Goal: Check status: Check status

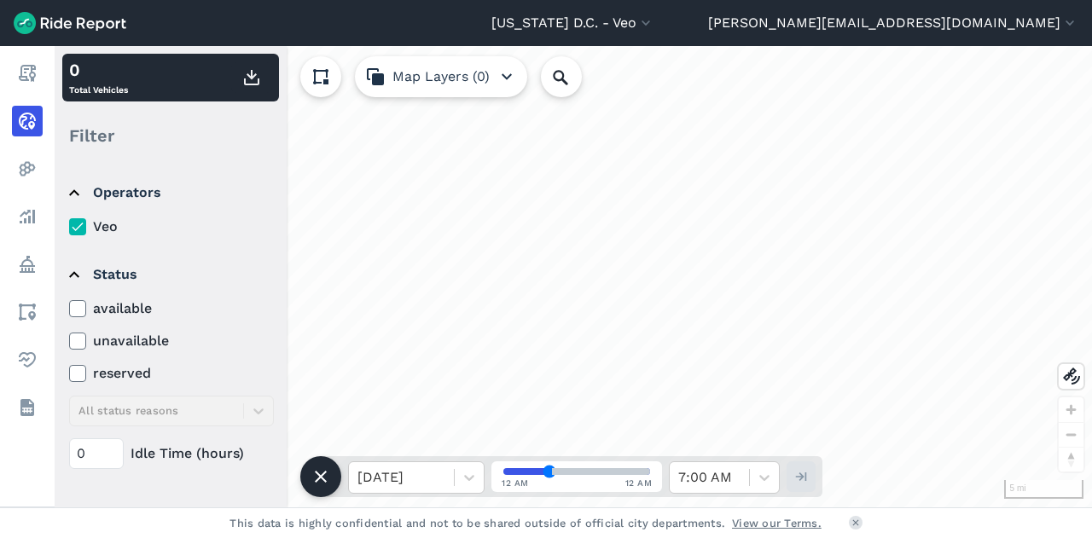
click at [78, 306] on icon at bounding box center [77, 308] width 15 height 17
click at [69, 306] on input "available" at bounding box center [69, 304] width 0 height 11
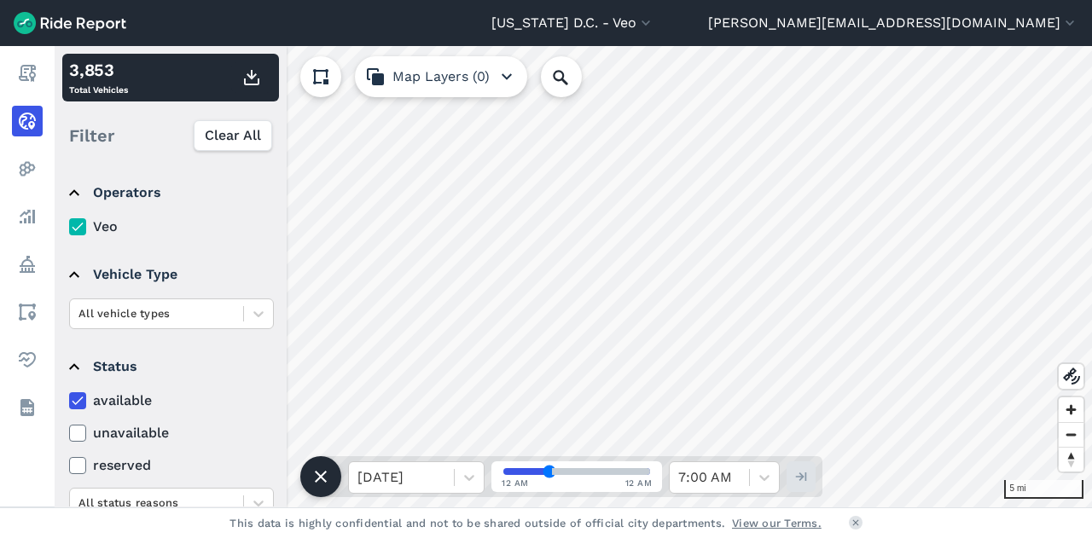
click at [218, 253] on summary "Vehicle Type" at bounding box center [170, 275] width 202 height 48
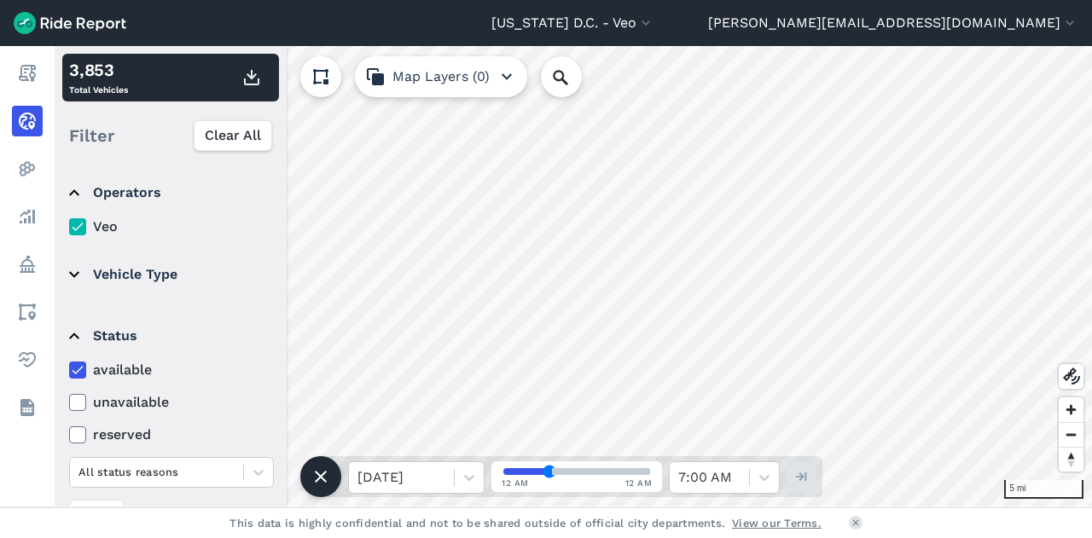
scroll to position [217, 0]
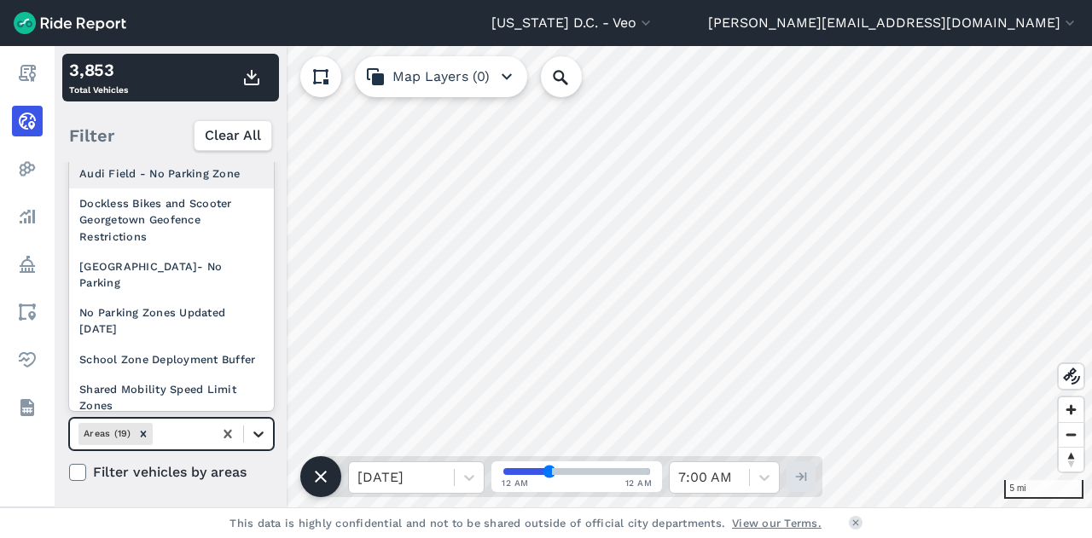
click at [257, 439] on icon at bounding box center [258, 434] width 17 height 17
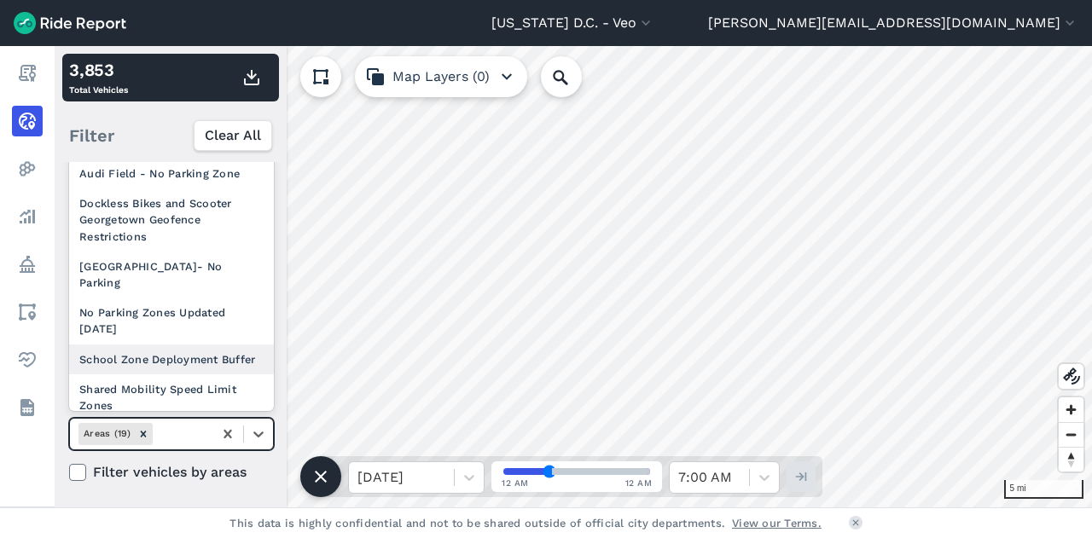
scroll to position [432, 0]
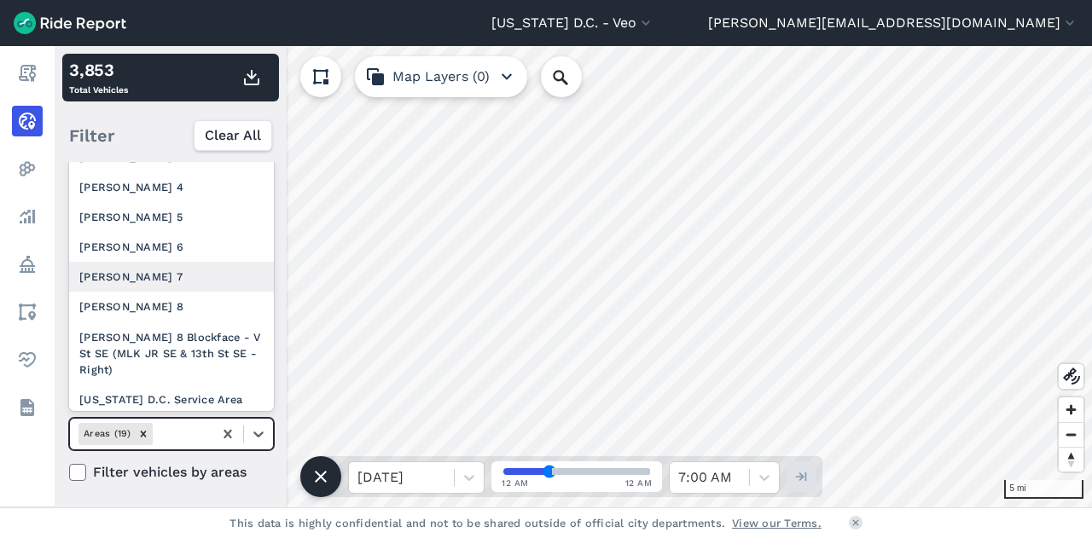
click at [153, 288] on div "[PERSON_NAME] 7" at bounding box center [171, 277] width 205 height 30
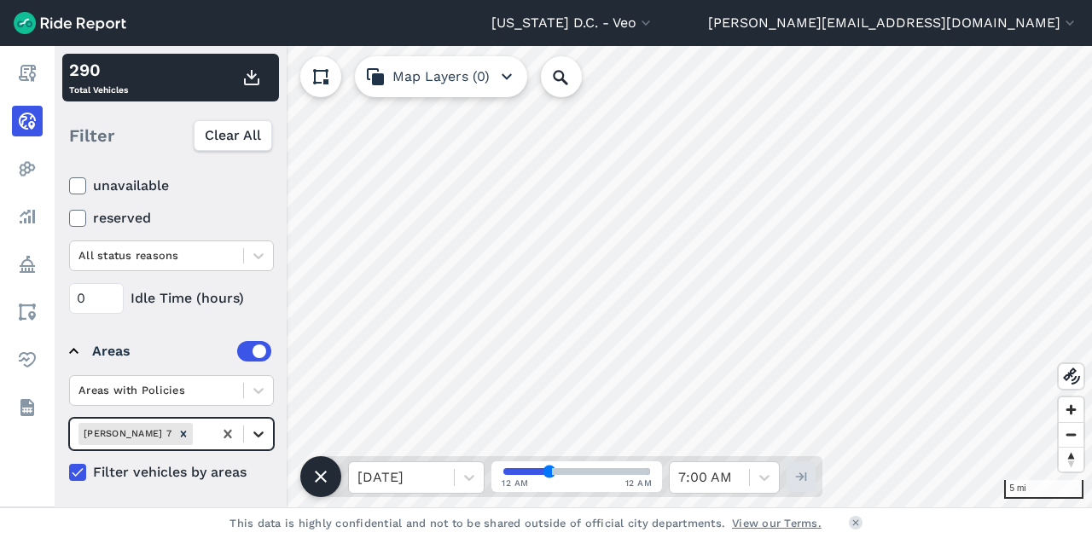
click at [260, 437] on icon at bounding box center [258, 434] width 17 height 17
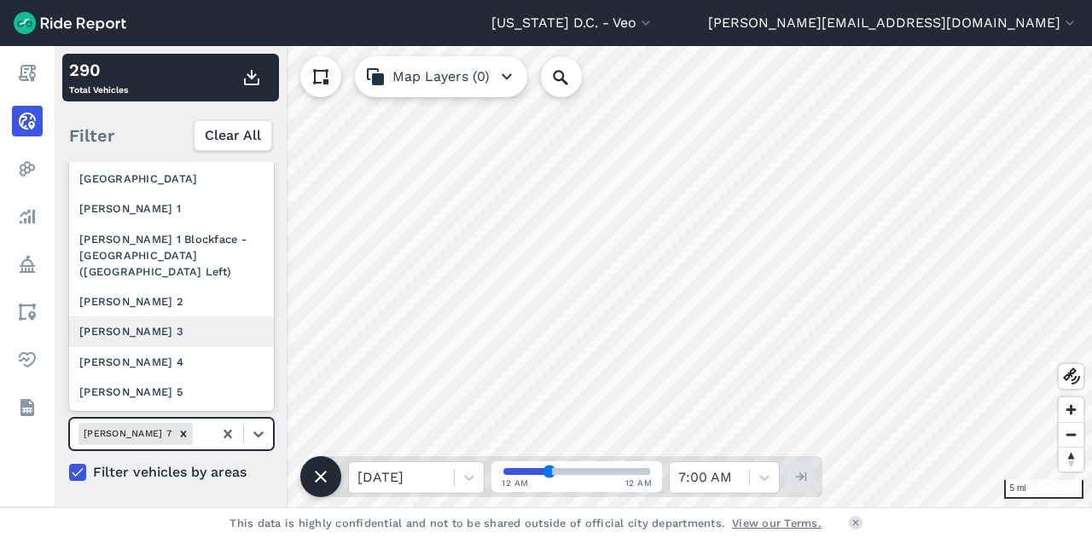
scroll to position [258, 0]
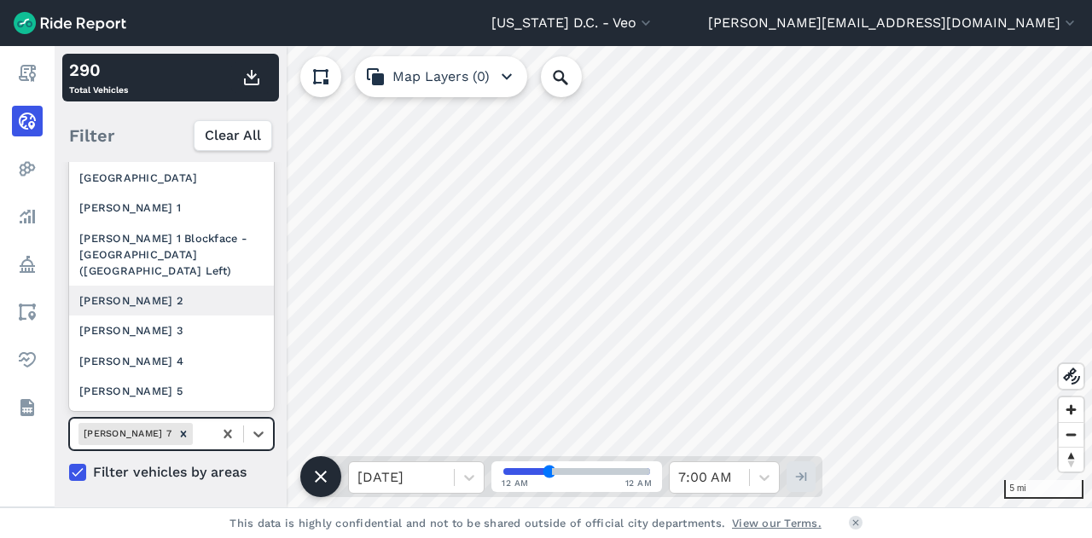
click at [218, 316] on div "[PERSON_NAME] 2" at bounding box center [171, 301] width 205 height 30
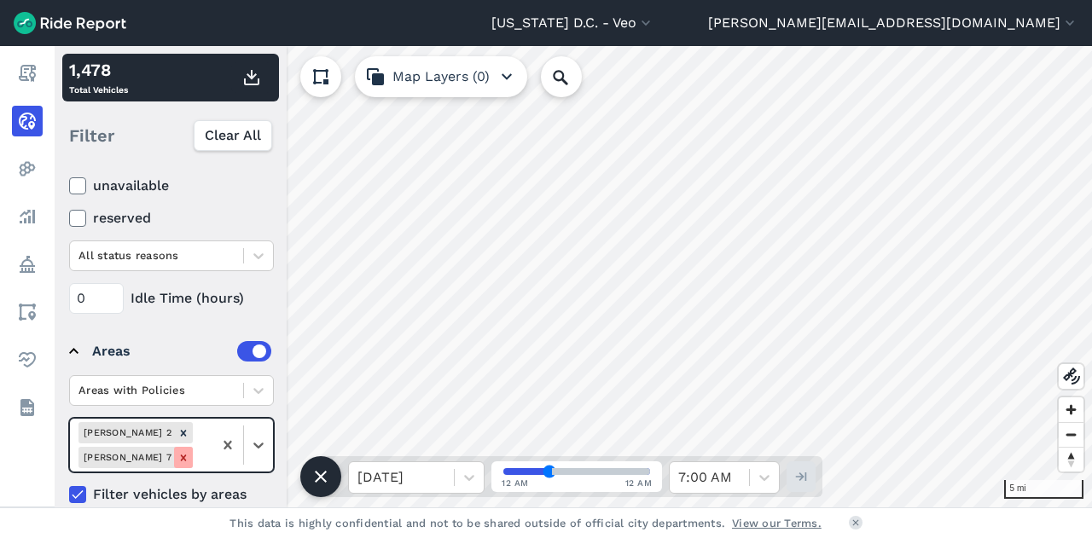
click at [187, 452] on icon "Remove Ward 7" at bounding box center [183, 458] width 12 height 12
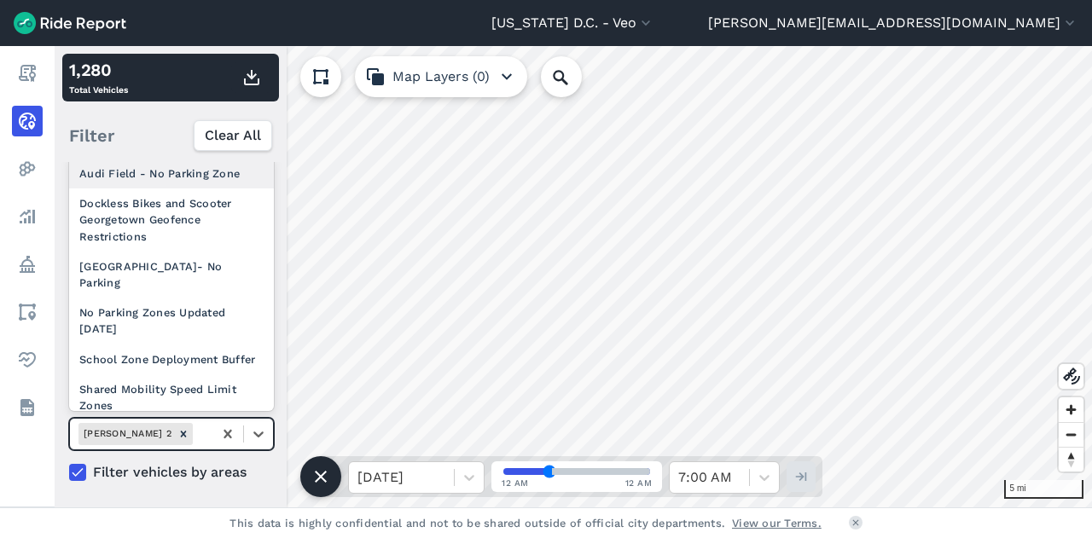
click at [196, 429] on div at bounding box center [200, 434] width 8 height 20
click at [259, 429] on icon at bounding box center [258, 434] width 17 height 17
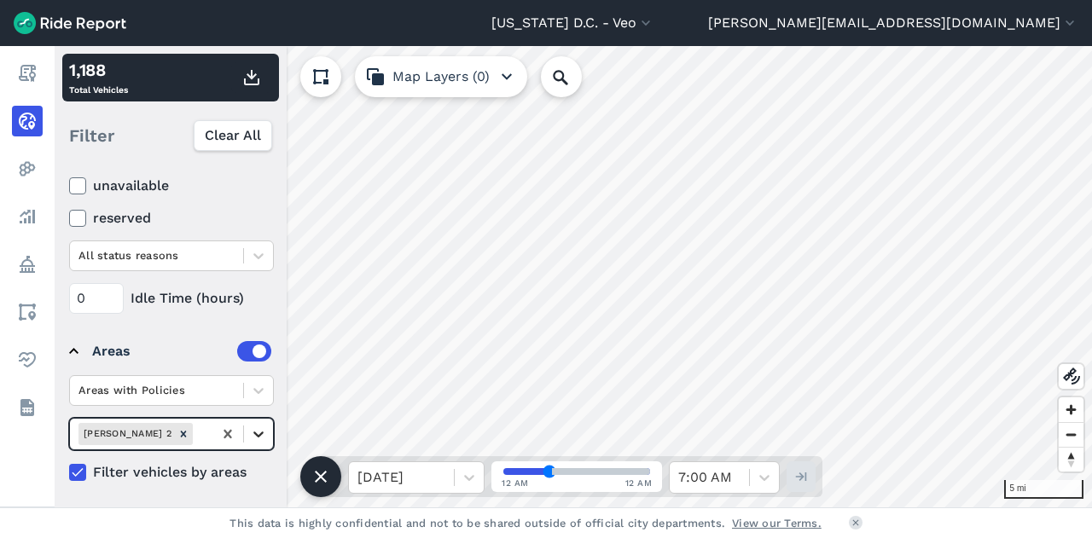
click at [255, 438] on icon at bounding box center [258, 434] width 17 height 17
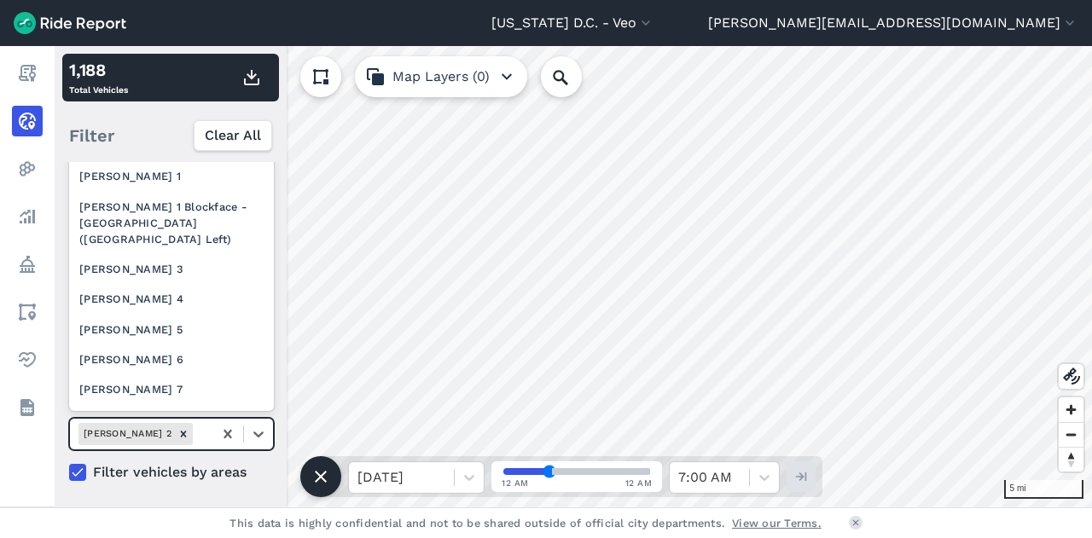
scroll to position [290, 0]
click at [160, 278] on div "[PERSON_NAME] 3" at bounding box center [171, 268] width 205 height 30
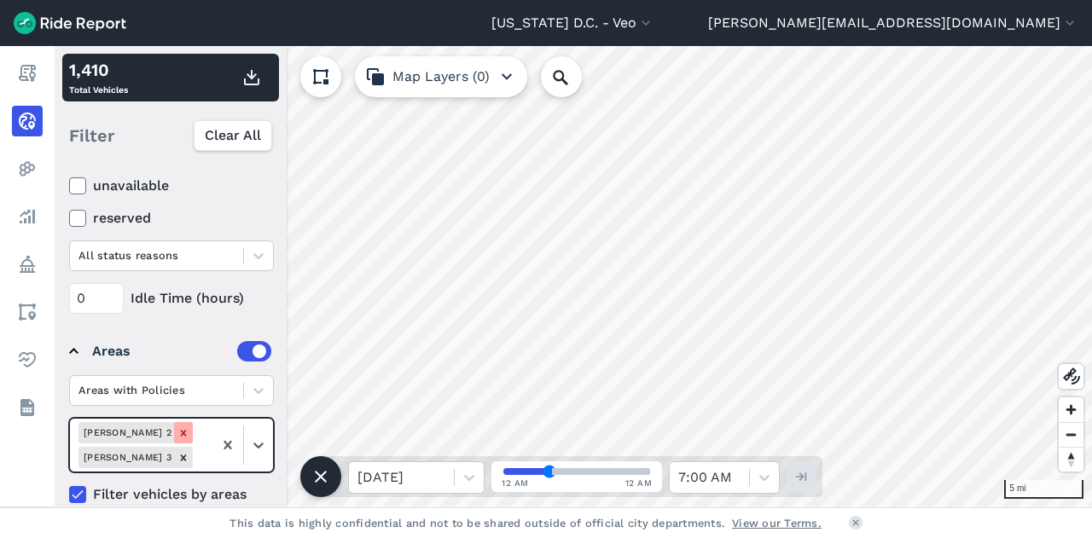
click at [177, 427] on icon "Remove Ward 2" at bounding box center [183, 433] width 12 height 12
